Goal: Transaction & Acquisition: Purchase product/service

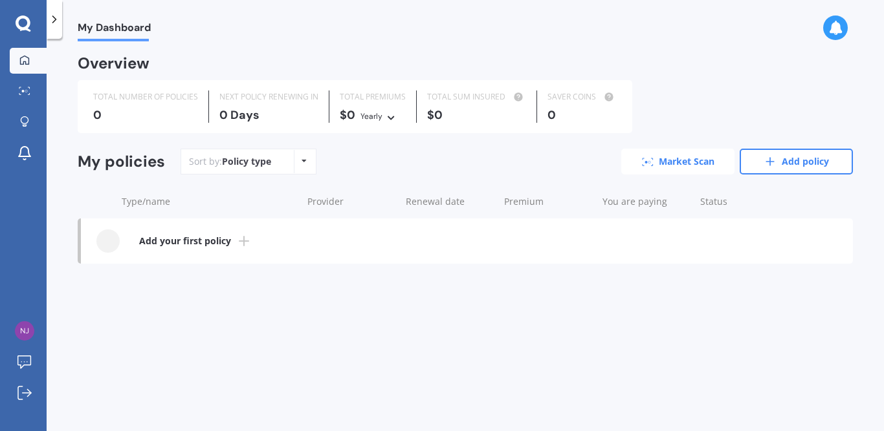
click at [696, 158] on link "Market Scan" at bounding box center [677, 162] width 113 height 26
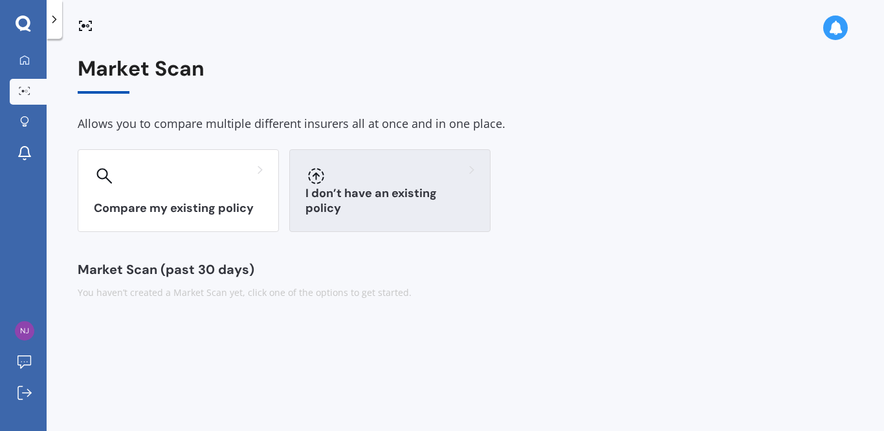
click at [400, 193] on h3 "I don’t have an existing policy" at bounding box center [389, 201] width 169 height 30
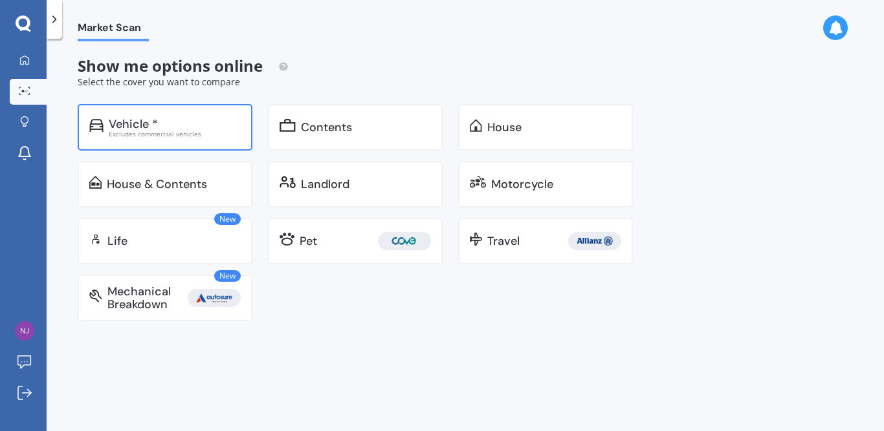
click at [171, 123] on div "Vehicle *" at bounding box center [175, 124] width 132 height 13
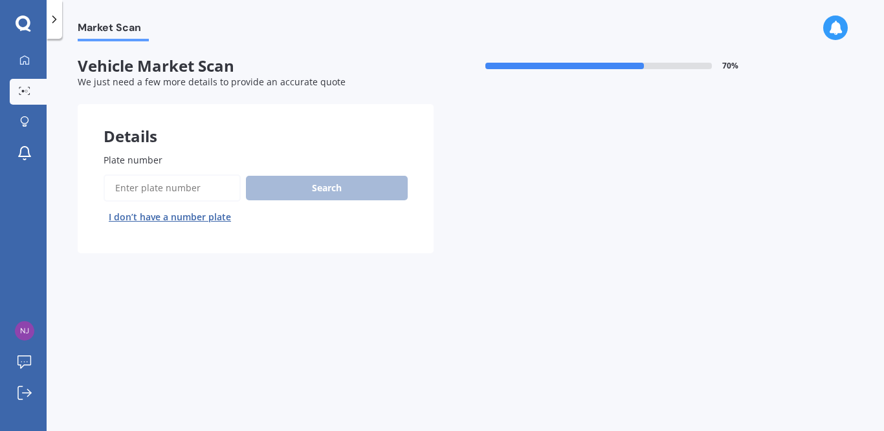
click at [160, 184] on input "Plate number" at bounding box center [171, 188] width 137 height 27
type input "mdl526"
click at [284, 179] on button "Search" at bounding box center [327, 188] width 162 height 25
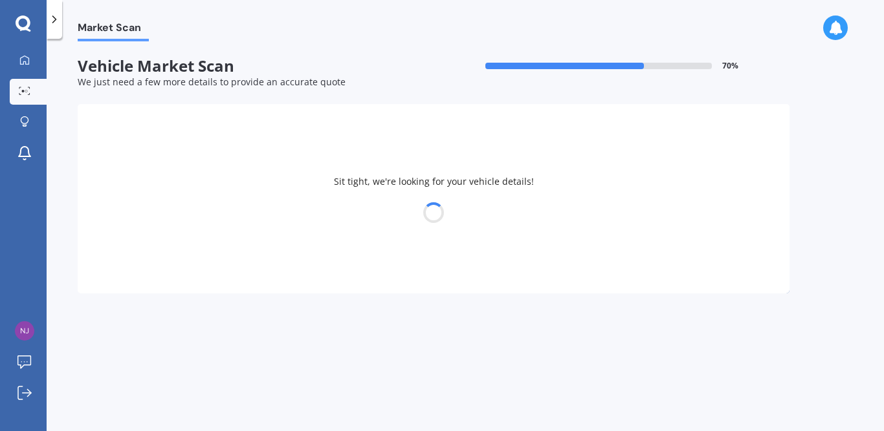
select select "FORD"
select select "RANGER"
select select "24"
select select "05"
select select "1995"
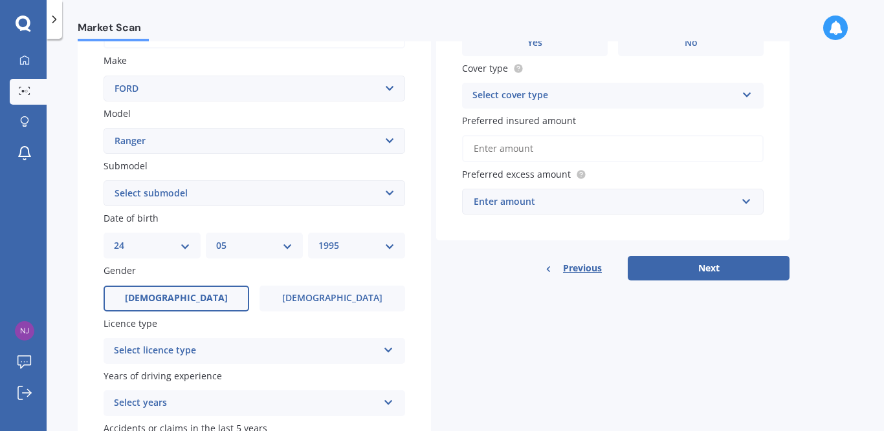
scroll to position [259, 0]
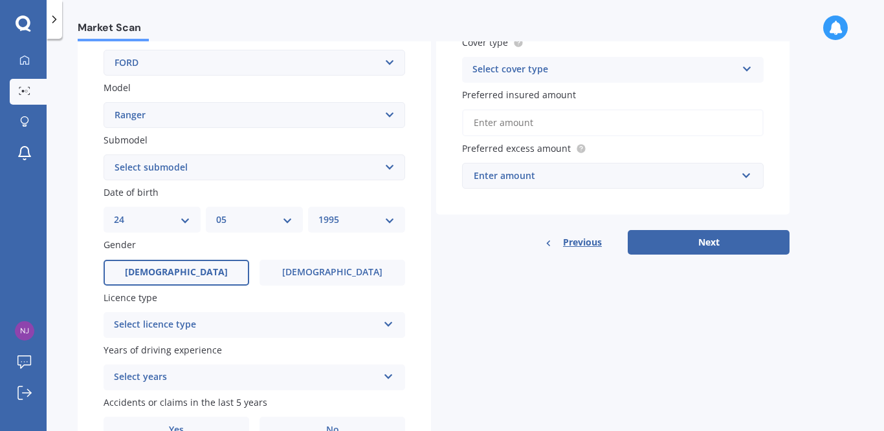
click at [388, 171] on select "Select submodel 4X2 3.2 Litre Turbo Diesel 4X2 XL 2.2 Litre Turbo Diesel 4X2 XL…" at bounding box center [253, 168] width 301 height 26
select select "4X4 XLT 3.2 LITRE TURBO DIESEL"
click at [103, 155] on select "Select submodel 4X2 3.2 Litre Turbo Diesel 4X2 XL 2.2 Litre Turbo Diesel 4X2 XL…" at bounding box center [253, 168] width 301 height 26
click at [188, 223] on select "DD 01 02 03 04 05 06 07 08 09 10 11 12 13 14 15 16 17 18 19 20 21 22 23 24 25 2…" at bounding box center [152, 220] width 76 height 14
select select "21"
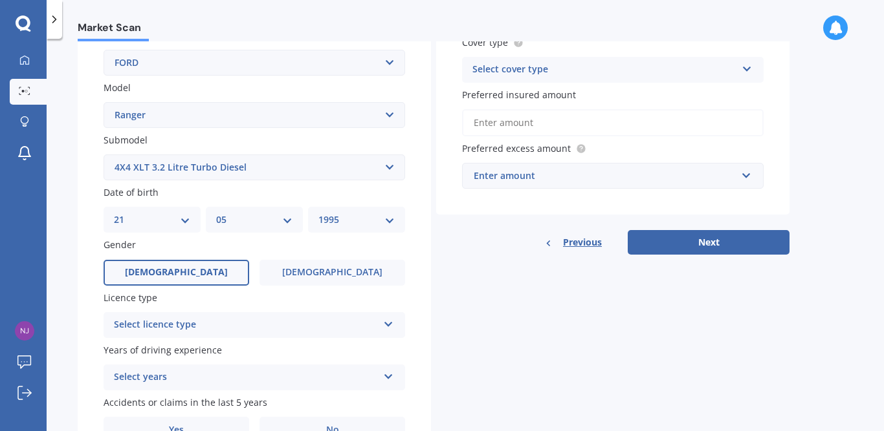
click at [114, 213] on select "DD 01 02 03 04 05 06 07 08 09 10 11 12 13 14 15 16 17 18 19 20 21 22 23 24 25 2…" at bounding box center [152, 220] width 76 height 14
click at [286, 220] on select "MM 01 02 03 04 05 06 07 08 09 10 11 12" at bounding box center [254, 220] width 76 height 14
select select "06"
click at [216, 213] on select "MM 01 02 03 04 05 06 07 08 09 10 11 12" at bounding box center [254, 220] width 76 height 14
click at [390, 216] on select "YYYY 2025 2024 2023 2022 2021 2020 2019 2018 2017 2016 2015 2014 2013 2012 2011…" at bounding box center [356, 220] width 76 height 14
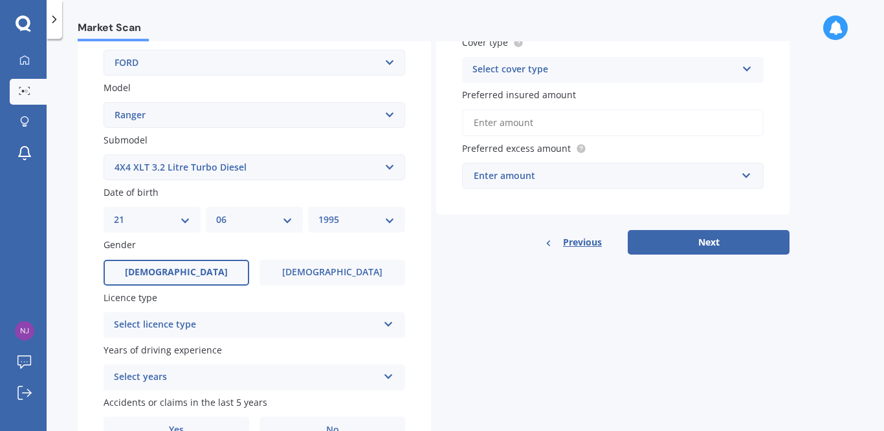
select select "1969"
click at [318, 213] on select "YYYY 2025 2024 2023 2022 2021 2020 2019 2018 2017 2016 2015 2014 2013 2012 2011…" at bounding box center [356, 220] width 76 height 14
click at [420, 265] on div "Plate number Search I don’t have a number plate Year [DATE] Make Select make AC…" at bounding box center [254, 169] width 353 height 601
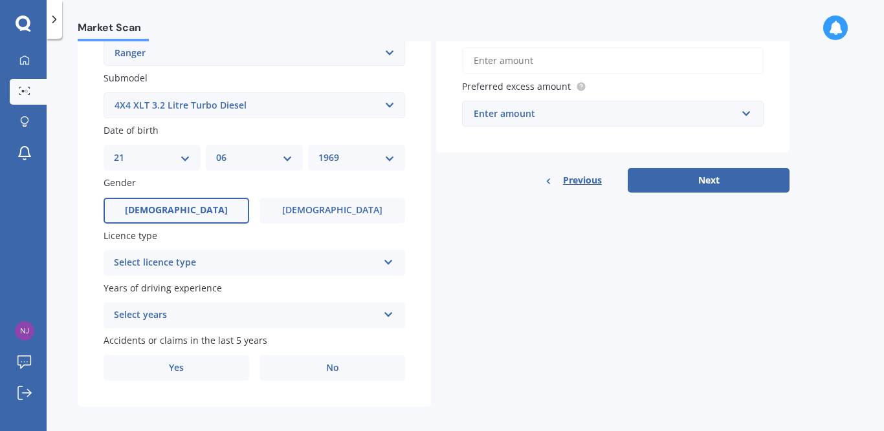
scroll to position [330, 0]
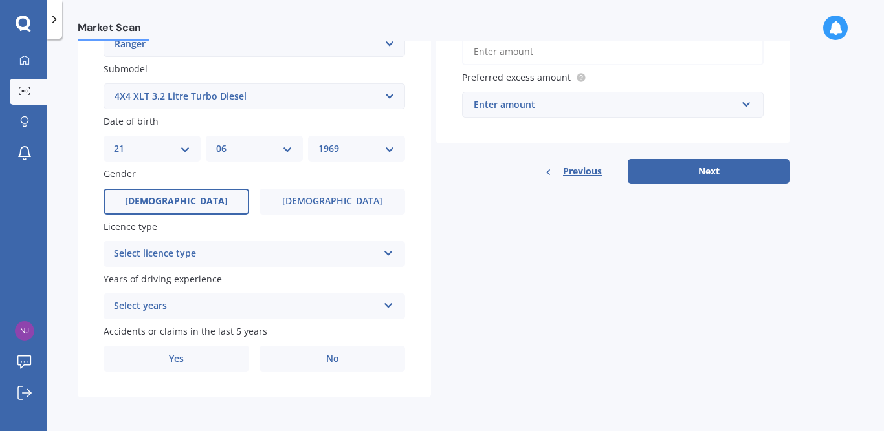
click at [389, 256] on icon at bounding box center [388, 250] width 11 height 9
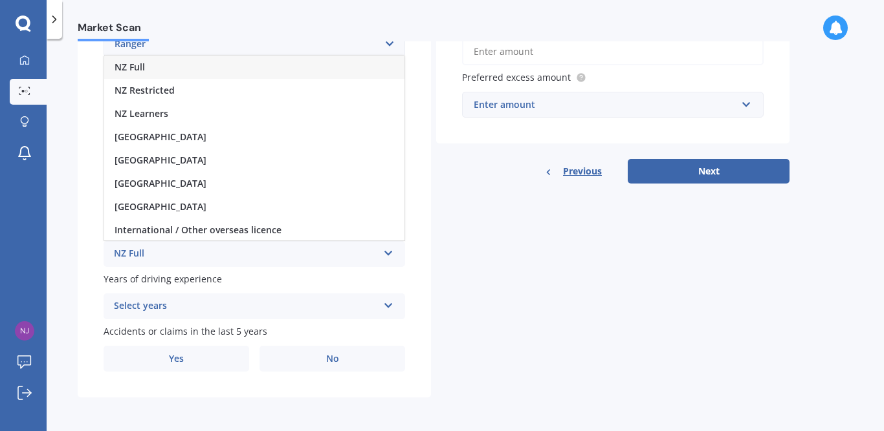
click at [139, 67] on span "NZ Full" at bounding box center [129, 67] width 30 height 12
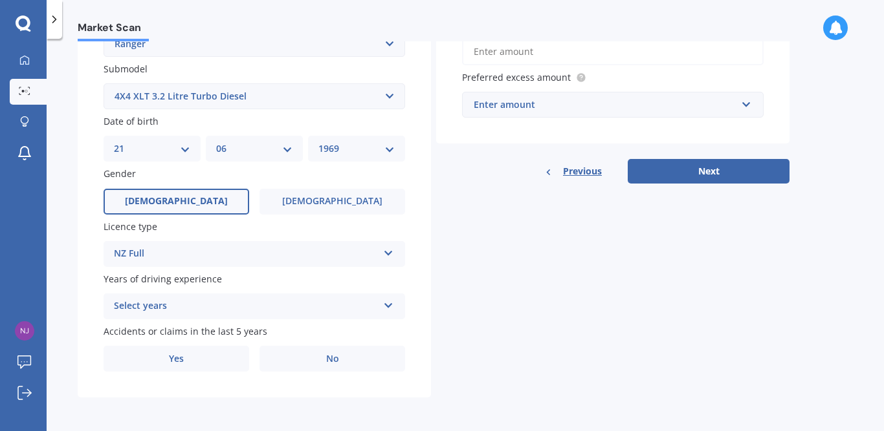
click at [386, 305] on icon at bounding box center [388, 303] width 11 height 9
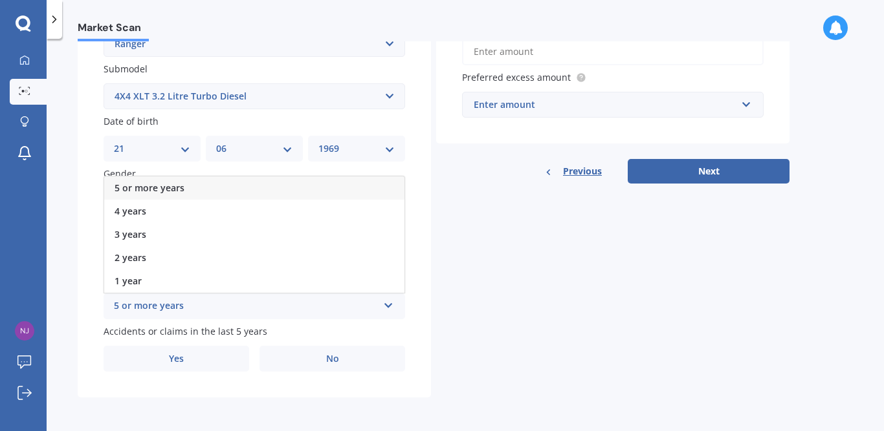
click at [174, 189] on span "5 or more years" at bounding box center [149, 188] width 70 height 12
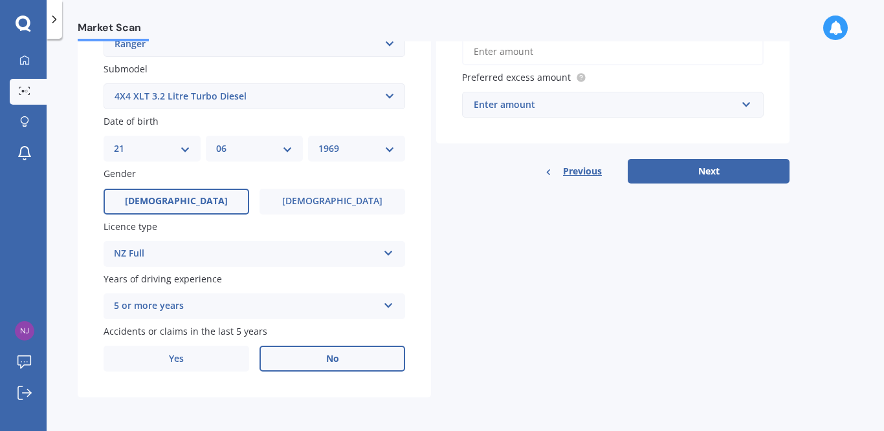
click at [303, 366] on label "No" at bounding box center [332, 359] width 146 height 26
click at [0, 0] on input "No" at bounding box center [0, 0] width 0 height 0
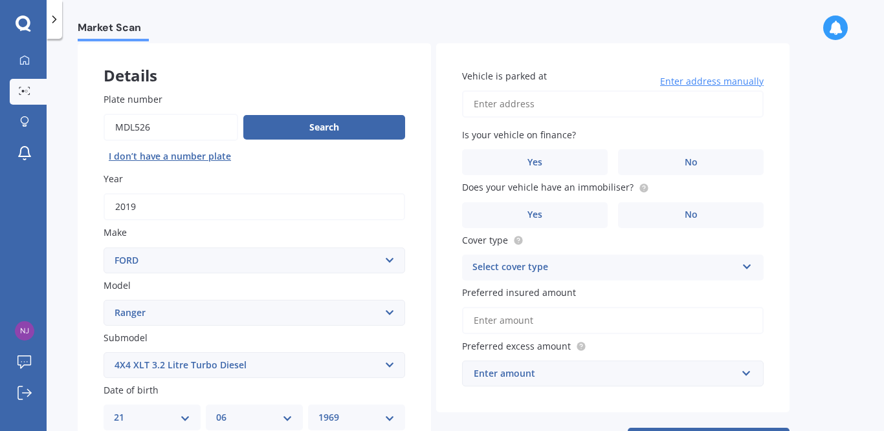
scroll to position [0, 0]
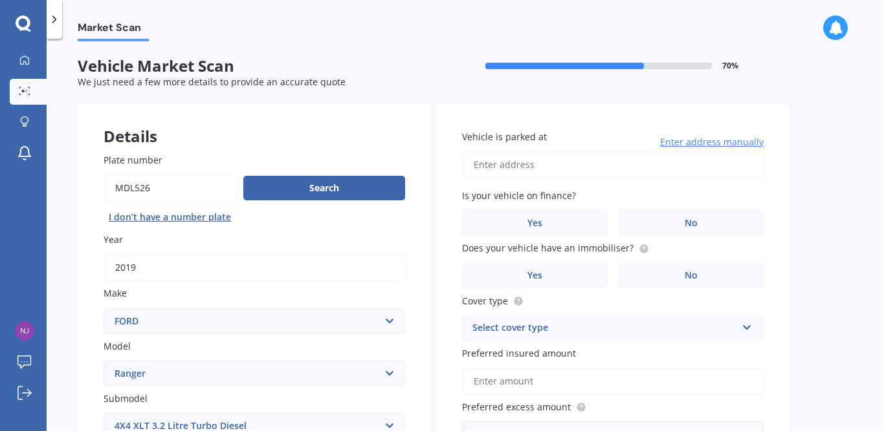
click at [506, 166] on input "Vehicle is parked at" at bounding box center [612, 164] width 301 height 27
type input "[STREET_ADDRESS]"
click at [679, 217] on label "No" at bounding box center [691, 223] width 146 height 26
click at [0, 0] on input "No" at bounding box center [0, 0] width 0 height 0
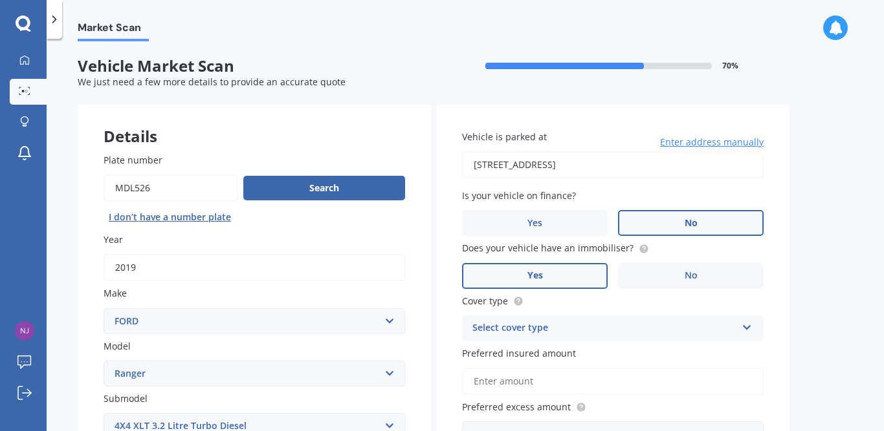
click at [548, 279] on label "Yes" at bounding box center [535, 276] width 146 height 26
click at [0, 0] on input "Yes" at bounding box center [0, 0] width 0 height 0
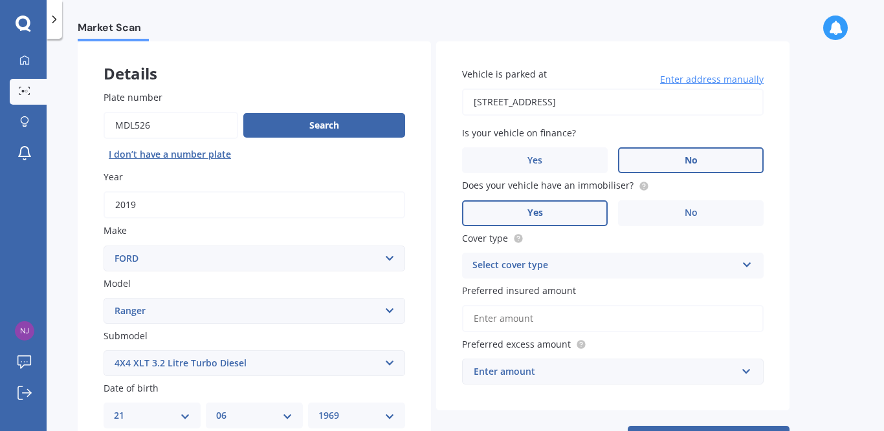
scroll to position [157, 0]
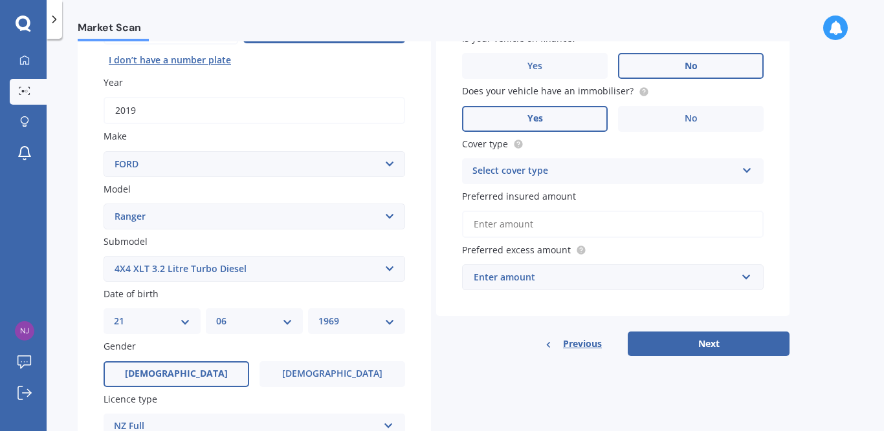
click at [745, 165] on icon at bounding box center [746, 168] width 11 height 9
click at [534, 195] on span "Comprehensive" at bounding box center [507, 196] width 69 height 12
click at [510, 223] on input "Preferred insured amount" at bounding box center [612, 224] width 301 height 27
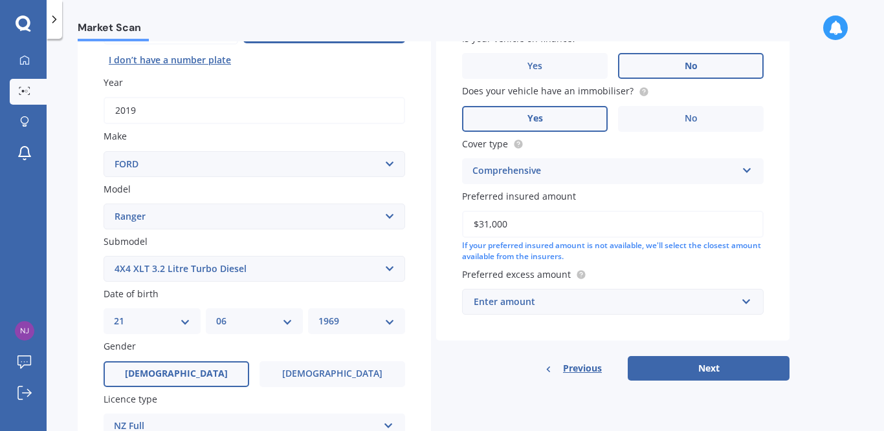
type input "$31,000"
click at [809, 229] on div "Market Scan Vehicle Market Scan 70 % We just need a few more details to provide…" at bounding box center [465, 237] width 837 height 393
click at [745, 310] on input "text" at bounding box center [608, 302] width 290 height 25
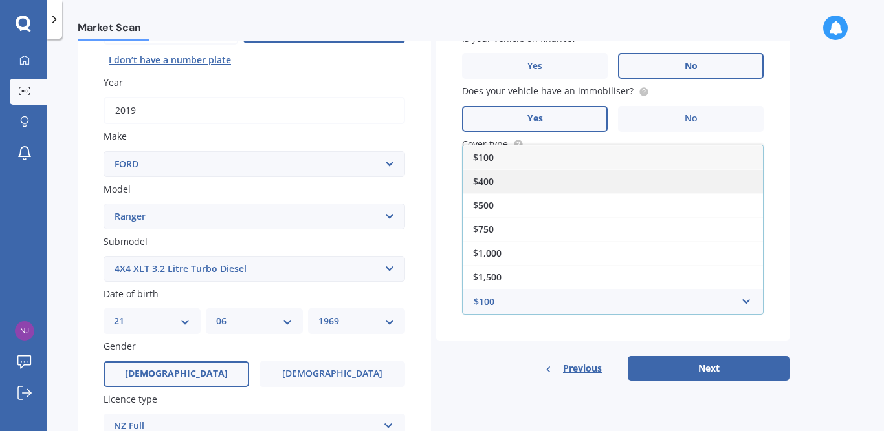
click at [505, 181] on div "$400" at bounding box center [613, 181] width 300 height 24
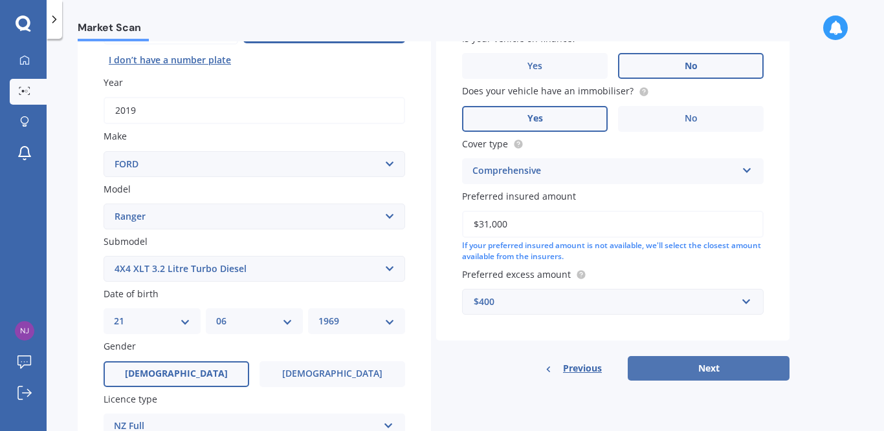
click at [671, 365] on button "Next" at bounding box center [708, 368] width 162 height 25
select select "21"
select select "06"
select select "1969"
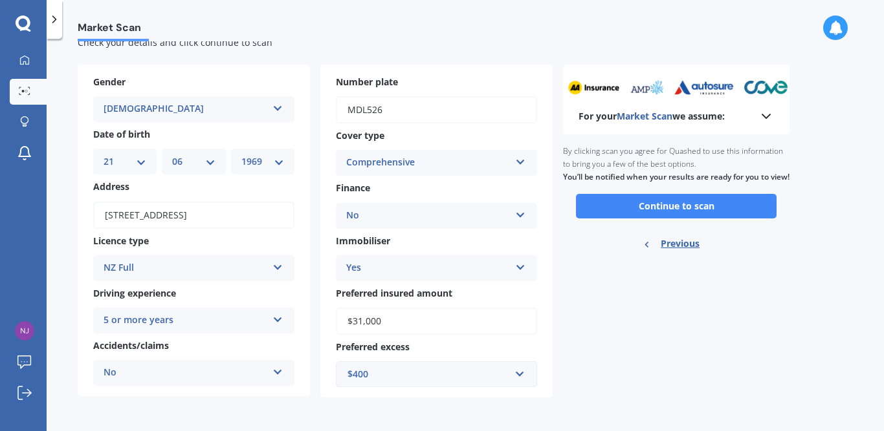
scroll to position [0, 0]
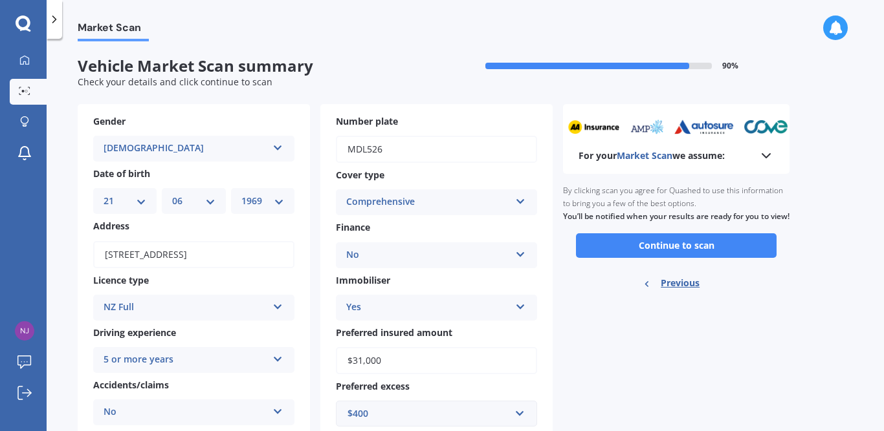
click at [767, 155] on icon at bounding box center [766, 156] width 16 height 16
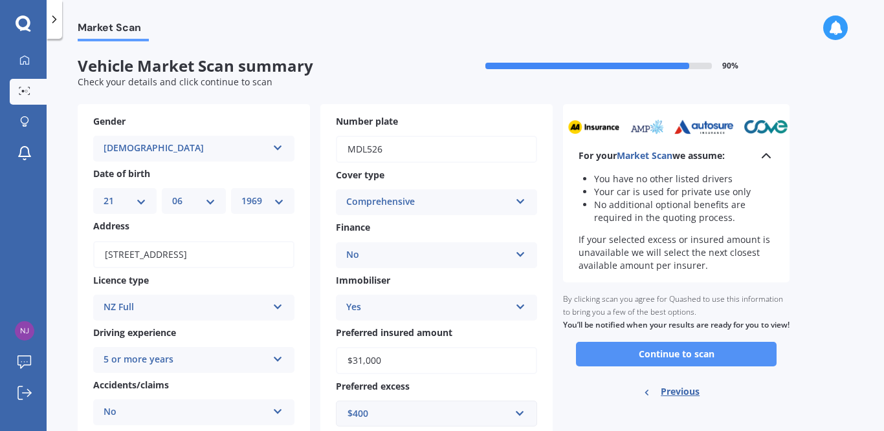
click at [690, 362] on button "Continue to scan" at bounding box center [676, 354] width 201 height 25
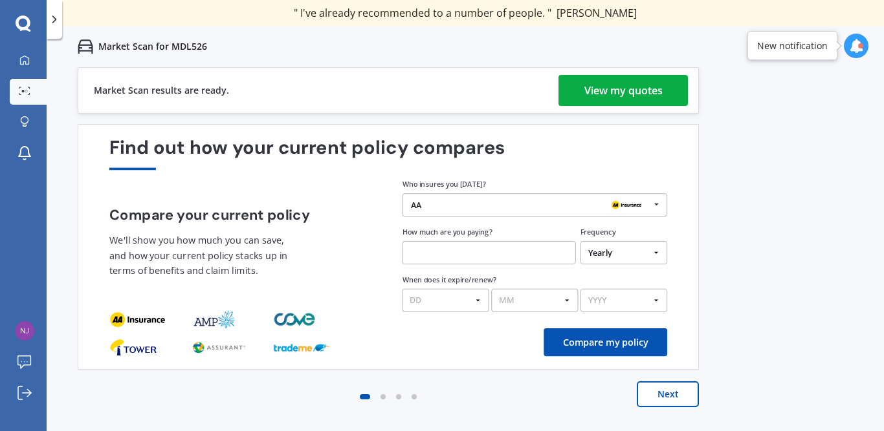
click at [637, 87] on div "View my quotes" at bounding box center [623, 90] width 78 height 31
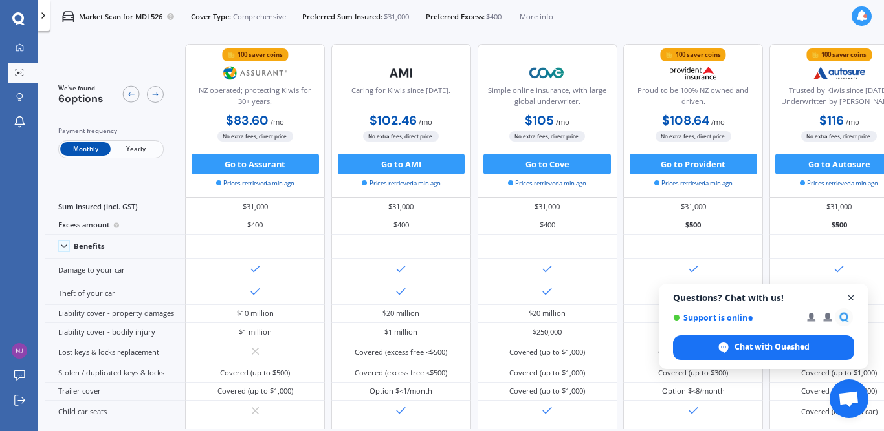
click at [851, 299] on span "Open chat" at bounding box center [851, 298] width 16 height 16
